Goal: Information Seeking & Learning: Learn about a topic

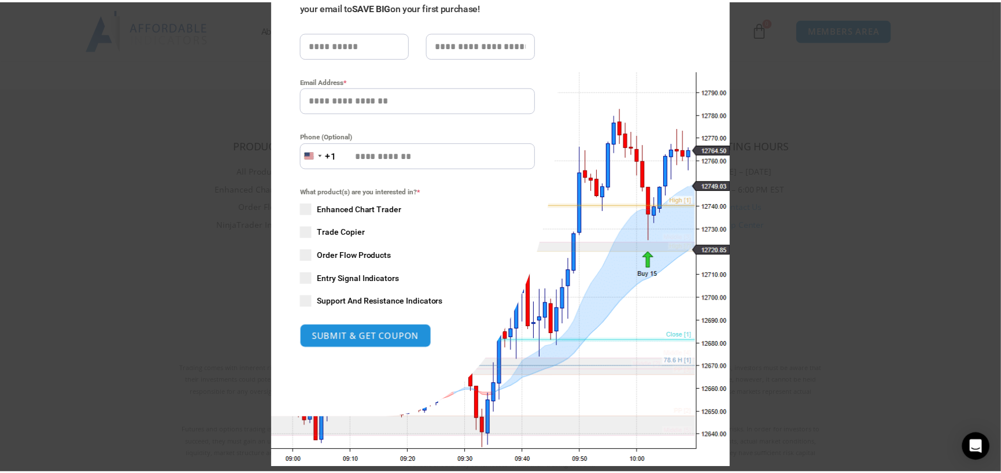
scroll to position [149, 0]
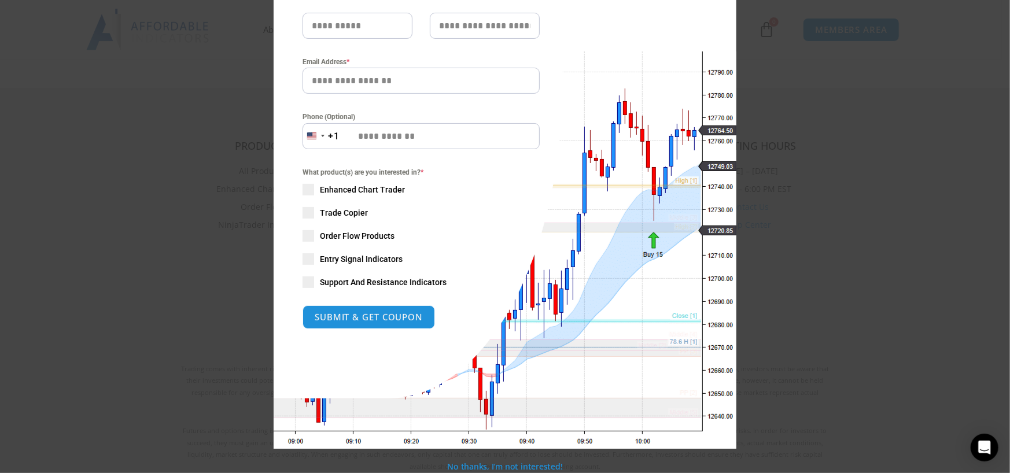
click at [231, 191] on div "Close this module SAVE 20% NOW Are you ready to take NinjaTrader to the next le…" at bounding box center [505, 236] width 1010 height 473
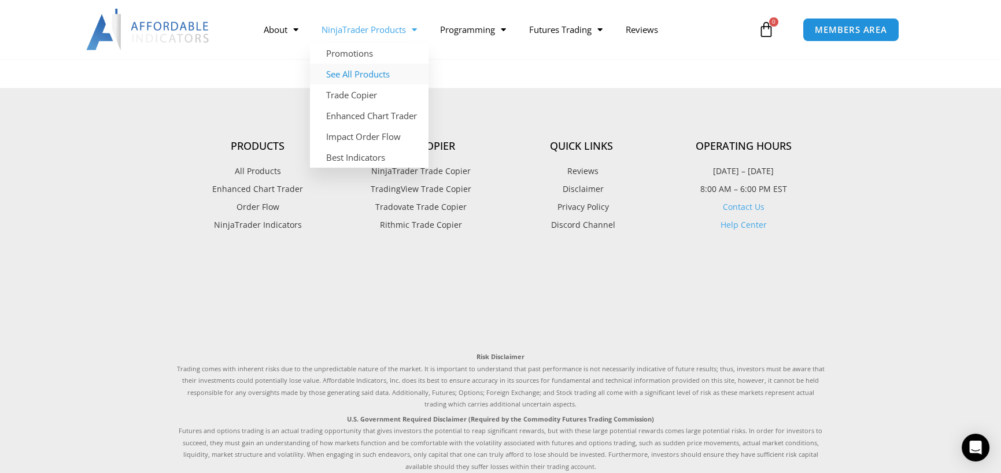
click at [358, 79] on link "See All Products" at bounding box center [369, 74] width 119 height 21
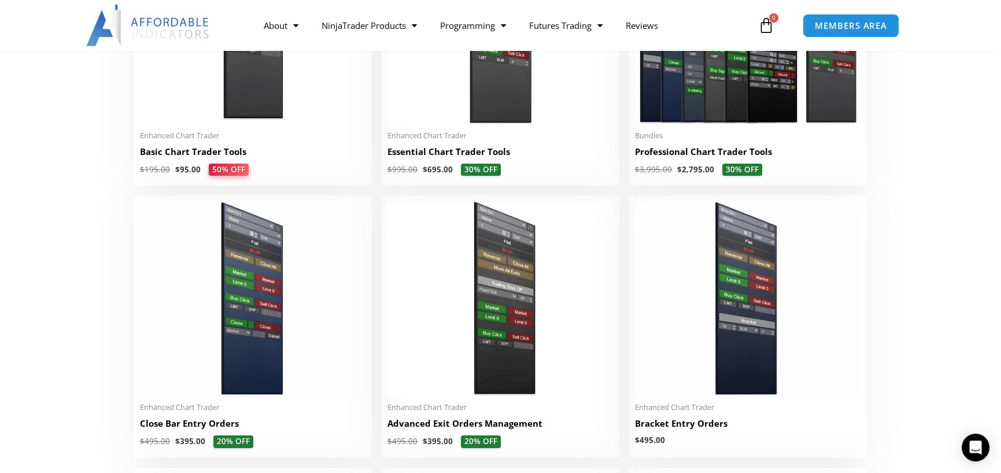
scroll to position [101, 0]
